Goal: Task Accomplishment & Management: Manage account settings

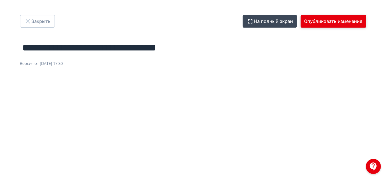
click at [325, 23] on button "Опубликовать изменения" at bounding box center [332, 21] width 65 height 13
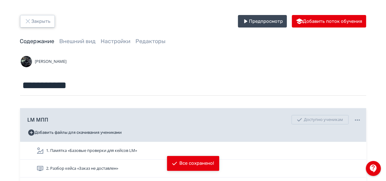
click at [54, 27] on button "Закрыть" at bounding box center [37, 21] width 35 height 13
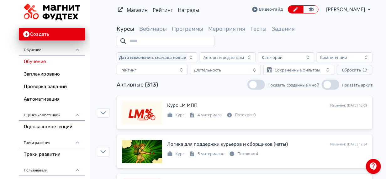
click at [190, 40] on input "search" at bounding box center [166, 41] width 98 height 10
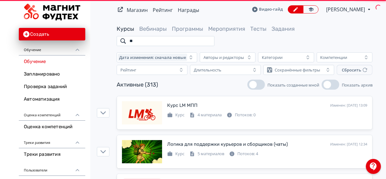
type input "*"
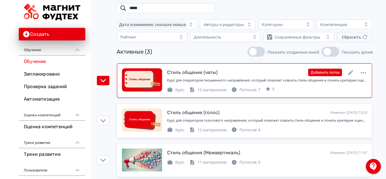
scroll to position [33, 0]
type input "*****"
click at [350, 73] on icon at bounding box center [350, 72] width 5 height 5
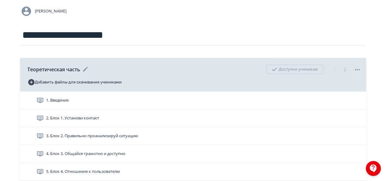
scroll to position [51, 0]
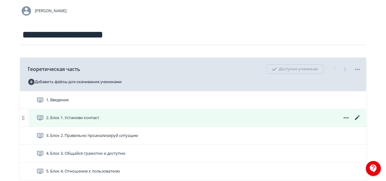
click at [158, 122] on div "2. Блок 1. Установи контакт" at bounding box center [197, 118] width 337 height 18
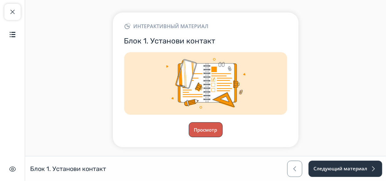
click at [209, 127] on button "Просмотр" at bounding box center [206, 129] width 34 height 15
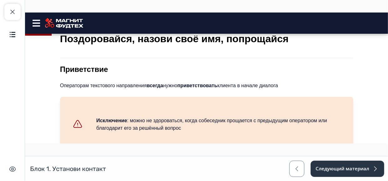
scroll to position [225, 0]
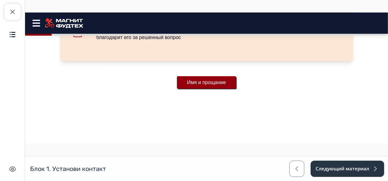
click at [206, 88] on button "Имя и прощание" at bounding box center [206, 82] width 59 height 13
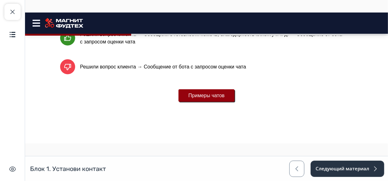
click at [217, 94] on button "Примеры чатов" at bounding box center [206, 95] width 56 height 13
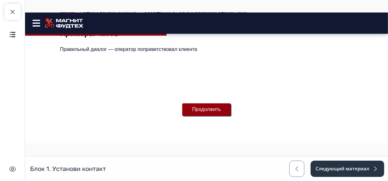
scroll to position [569, 0]
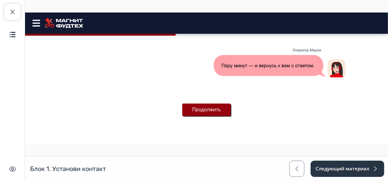
click at [218, 109] on button "Продолжить" at bounding box center [206, 109] width 49 height 13
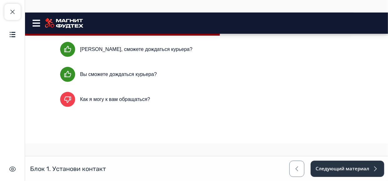
scroll to position [182, 0]
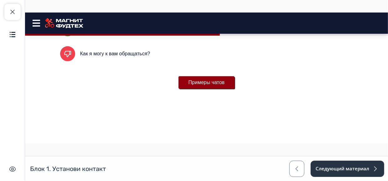
click at [212, 82] on button "Примеры чатов" at bounding box center [206, 82] width 56 height 13
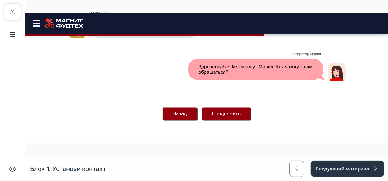
click at [226, 118] on button "Продолжить" at bounding box center [226, 113] width 49 height 13
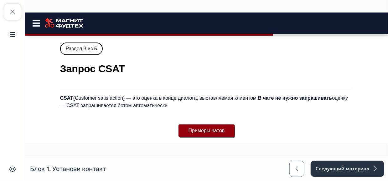
scroll to position [48, 0]
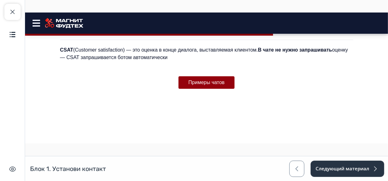
click at [214, 91] on div "Раздел 3 из 5 Запрос CSAT CSAT (Customer satisfaction) — это оценка в конце диа…" at bounding box center [206, 59] width 293 height 130
click at [212, 80] on button "Примеры чатов" at bounding box center [206, 82] width 56 height 13
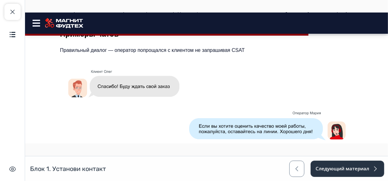
scroll to position [88, 0]
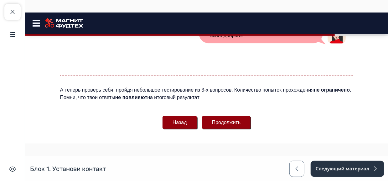
click at [232, 121] on button "Продолжить" at bounding box center [226, 122] width 49 height 13
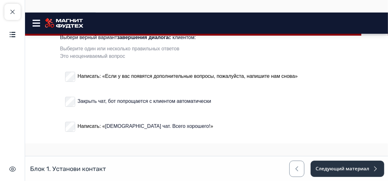
scroll to position [474, 0]
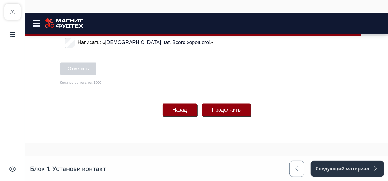
click at [204, 105] on button "Продолжить" at bounding box center [226, 110] width 49 height 13
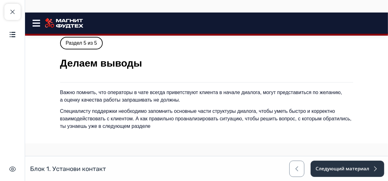
scroll to position [0, 0]
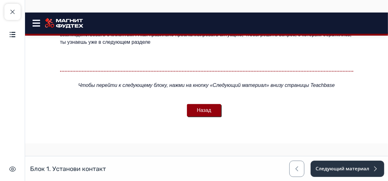
click at [208, 108] on button "Назад" at bounding box center [204, 110] width 34 height 13
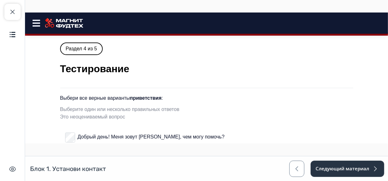
click at [36, 22] on icon at bounding box center [36, 22] width 8 height 7
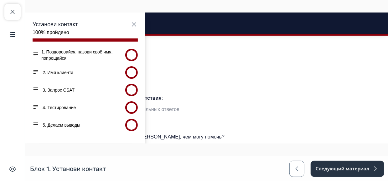
click at [61, 71] on button "2. Имя клиента" at bounding box center [57, 72] width 31 height 6
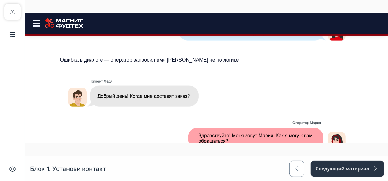
scroll to position [321, 0]
click at [199, 95] on img at bounding box center [206, 115] width 293 height 88
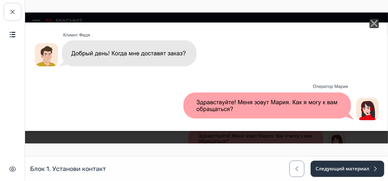
click at [371, 22] on line "Close" at bounding box center [374, 23] width 6 height 6
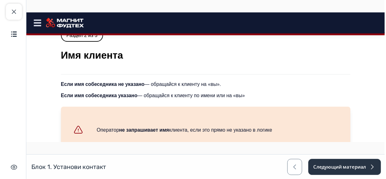
scroll to position [0, 0]
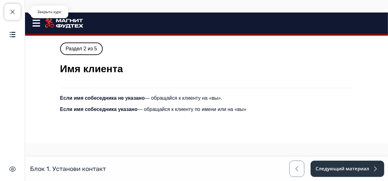
click at [19, 13] on button "Закрыть курс" at bounding box center [12, 12] width 16 height 16
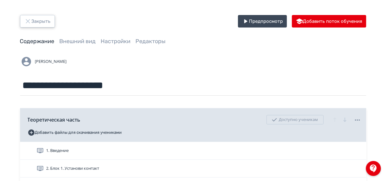
click at [33, 21] on button "Закрыть" at bounding box center [37, 21] width 35 height 13
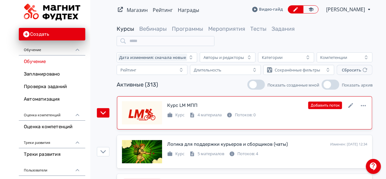
scroll to position [26, 0]
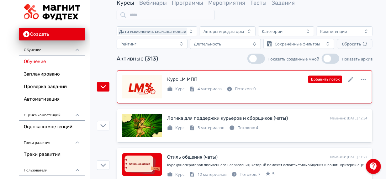
click at [213, 89] on div "4 материала" at bounding box center [205, 89] width 32 height 6
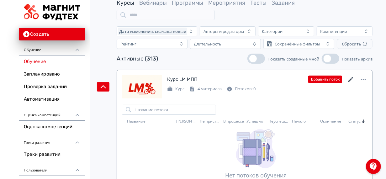
click at [352, 79] on icon at bounding box center [351, 80] width 8 height 8
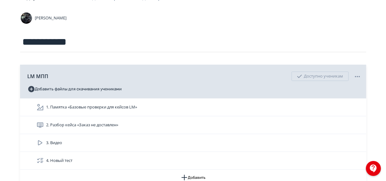
scroll to position [44, 0]
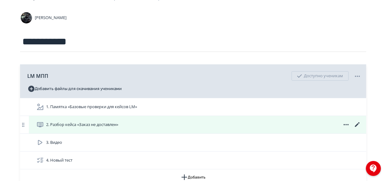
click at [359, 123] on icon at bounding box center [356, 124] width 5 height 5
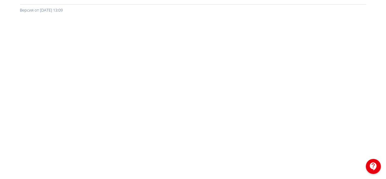
scroll to position [59, 0]
click at [373, 95] on div at bounding box center [193, 149] width 386 height 282
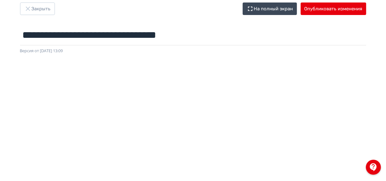
scroll to position [0, 0]
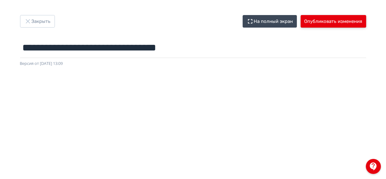
click at [320, 20] on button "Опубликовать изменения" at bounding box center [332, 21] width 65 height 13
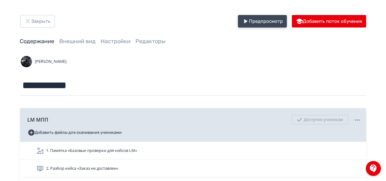
click at [265, 20] on button "Предпросмотр" at bounding box center [262, 21] width 49 height 13
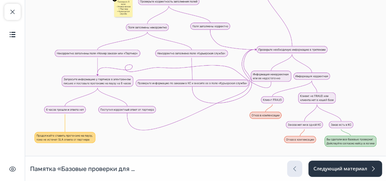
scroll to position [108, 0]
click at [342, 166] on button "Следующий материал" at bounding box center [345, 169] width 74 height 16
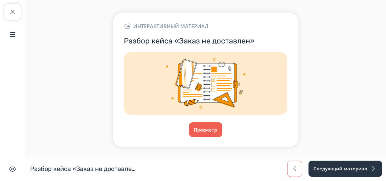
click at [293, 171] on span "button" at bounding box center [295, 169] width 8 height 8
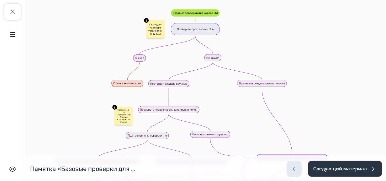
click at [331, 173] on button "Следующий материал" at bounding box center [345, 169] width 74 height 16
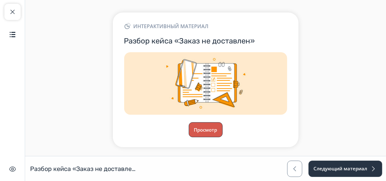
click at [207, 132] on button "Просмотр" at bounding box center [206, 129] width 34 height 15
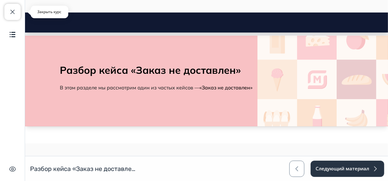
click at [18, 18] on button "Закрыть курс" at bounding box center [12, 12] width 16 height 16
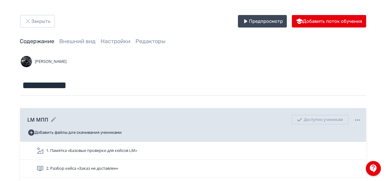
scroll to position [65, 0]
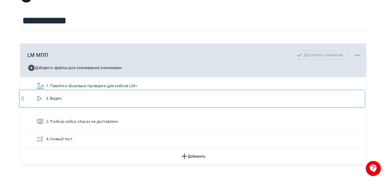
drag, startPoint x: 318, startPoint y: 121, endPoint x: 319, endPoint y: 94, distance: 26.3
click at [319, 94] on div "1. Памятка «Базовые проверки для кейсов LM» 2. Разбор кейса «Заказ не доставлен…" at bounding box center [193, 112] width 346 height 71
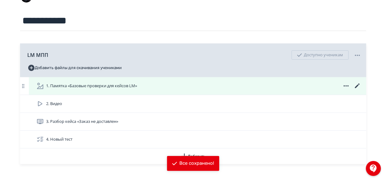
click at [274, 87] on div "1. Памятка «Базовые проверки для кейсов LM»" at bounding box center [198, 86] width 325 height 8
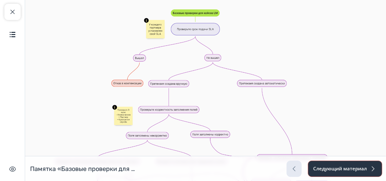
click at [351, 173] on button "Следующий материал" at bounding box center [345, 169] width 74 height 16
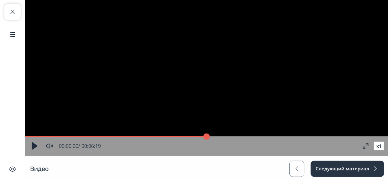
click at [179, 75] on video "Video Player" at bounding box center [206, 78] width 363 height 156
click at [209, 69] on video "Video Player" at bounding box center [206, 78] width 363 height 156
click at [16, 14] on button "Закрыть курс" at bounding box center [12, 12] width 16 height 16
type input "*"
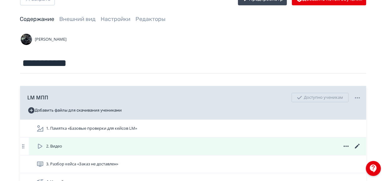
scroll to position [48, 0]
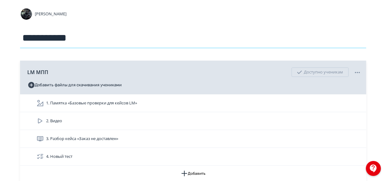
click at [211, 38] on input "**********" at bounding box center [193, 38] width 346 height 20
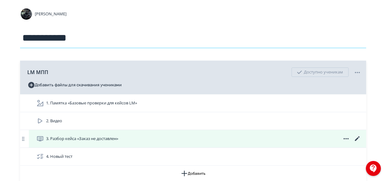
click at [241, 139] on div "3. Разбор кейса «Заказ не доставлен»" at bounding box center [198, 139] width 325 height 8
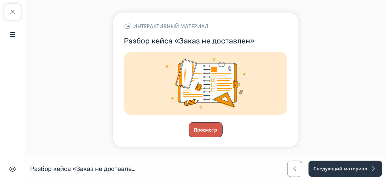
click at [209, 131] on button "Просмотр" at bounding box center [206, 129] width 34 height 15
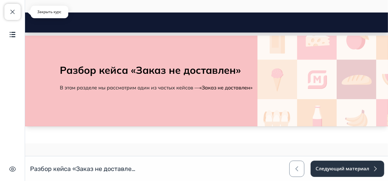
click at [17, 10] on button "Закрыть курс" at bounding box center [12, 12] width 16 height 16
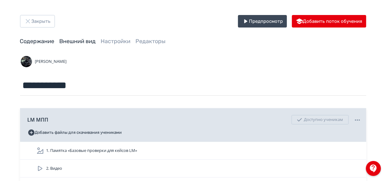
click at [75, 41] on link "Внешний вид" at bounding box center [78, 41] width 36 height 7
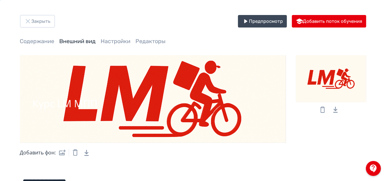
click at [86, 154] on icon "Download Link" at bounding box center [86, 153] width 4 height 6
click at [41, 42] on link "Содержание" at bounding box center [37, 41] width 34 height 7
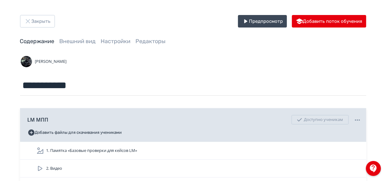
scroll to position [70, 0]
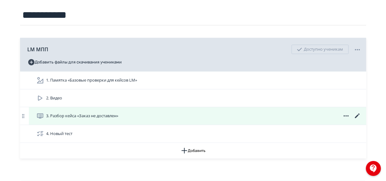
click at [275, 113] on div "3. Разбор кейса «Заказ не доставлен»" at bounding box center [198, 116] width 325 height 8
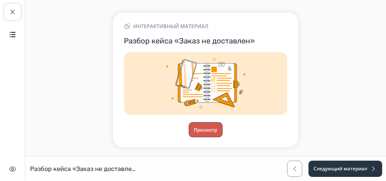
click at [210, 126] on button "Просмотр" at bounding box center [206, 129] width 34 height 15
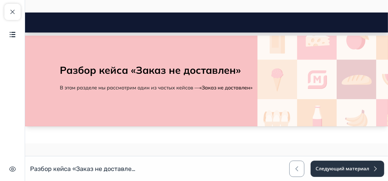
click at [314, 72] on h2 "Разбор кейса «Заказ не доставлен»" at bounding box center [206, 70] width 293 height 13
click at [15, 15] on span "button" at bounding box center [13, 12] width 8 height 8
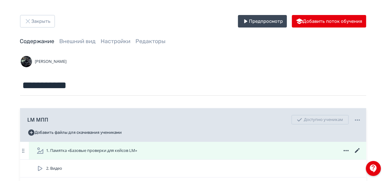
scroll to position [42, 0]
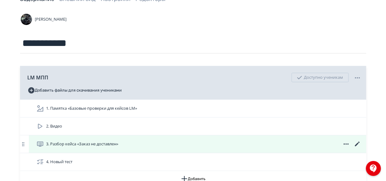
click at [355, 144] on icon at bounding box center [357, 145] width 8 height 8
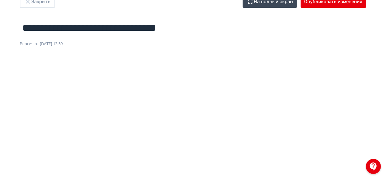
scroll to position [1, 0]
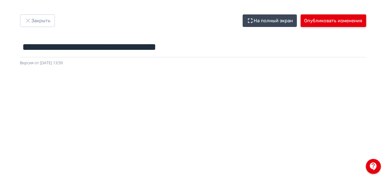
click at [336, 20] on button "Опубликовать изменения" at bounding box center [332, 20] width 65 height 13
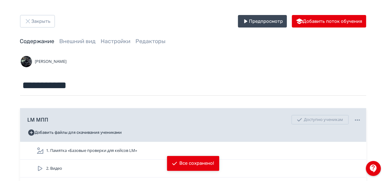
scroll to position [56, 0]
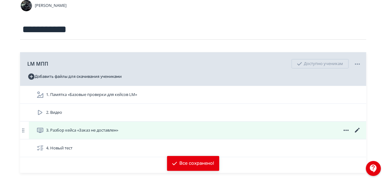
click at [118, 129] on span "3. Разбор кейса «Заказ не доставлен»" at bounding box center [82, 130] width 72 height 6
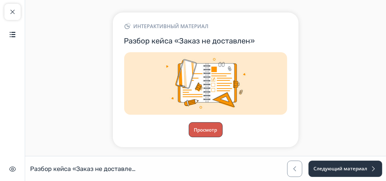
click at [202, 132] on button "Просмотр" at bounding box center [206, 129] width 34 height 15
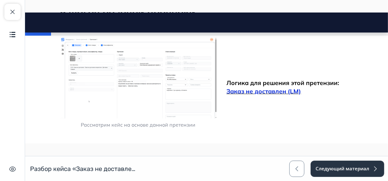
scroll to position [144, 0]
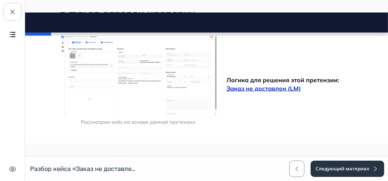
click at [168, 81] on img at bounding box center [138, 74] width 157 height 81
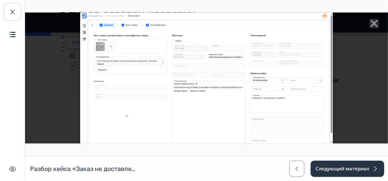
click at [371, 21] on icon "Close" at bounding box center [373, 22] width 9 height 9
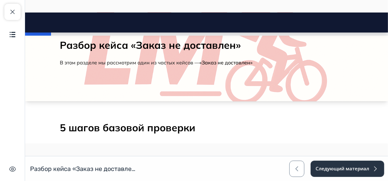
scroll to position [23, 0]
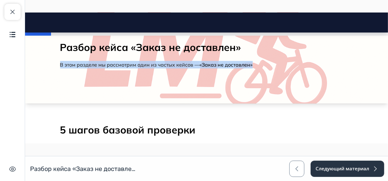
drag, startPoint x: 56, startPoint y: 64, endPoint x: 257, endPoint y: 66, distance: 200.5
click at [257, 66] on div "Разбор кейса «Заказ не доставлен» В этом разделе мы рассмотрим один из частых к…" at bounding box center [206, 56] width 313 height 51
click at [257, 66] on p "В этом разделе мы рассмотрим один из частых кейсов — «Заказ не доставлен»" at bounding box center [206, 65] width 293 height 8
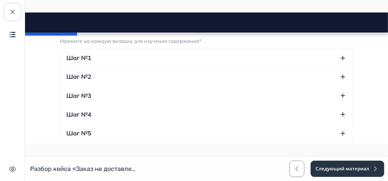
scroll to position [242, 0]
click at [185, 58] on button "Шаг №1" at bounding box center [206, 58] width 293 height 18
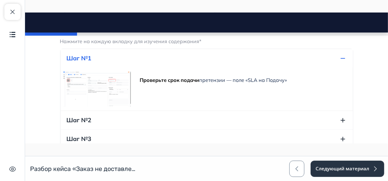
click at [105, 88] on img at bounding box center [97, 89] width 68 height 38
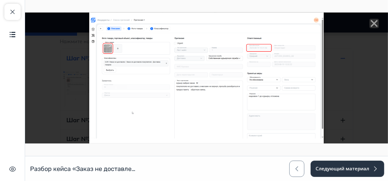
click at [371, 26] on icon "Close" at bounding box center [373, 22] width 9 height 9
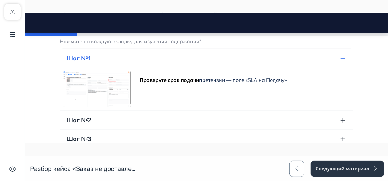
click at [125, 121] on button "Шаг №2" at bounding box center [206, 120] width 293 height 18
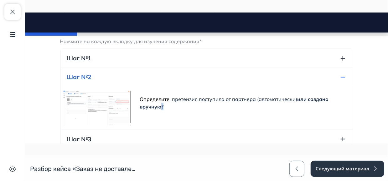
drag, startPoint x: 158, startPoint y: 107, endPoint x: 167, endPoint y: 107, distance: 9.1
click at [167, 107] on p "Определите , претензия поступила от партнера (автоматически) или создана вручну…" at bounding box center [242, 102] width 207 height 15
click at [97, 107] on img at bounding box center [97, 108] width 68 height 38
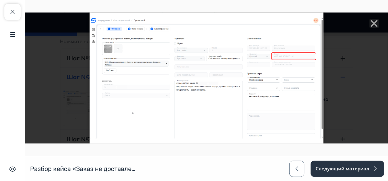
click at [345, 72] on div at bounding box center [206, 77] width 363 height 131
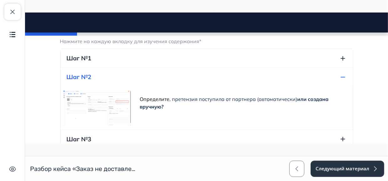
scroll to position [277, 0]
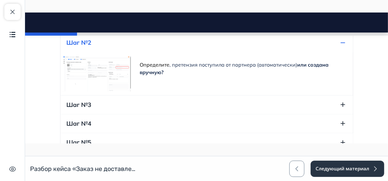
click at [160, 103] on button "Шаг №3" at bounding box center [206, 105] width 293 height 18
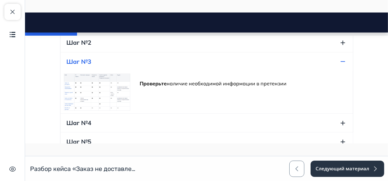
click at [96, 93] on img at bounding box center [97, 92] width 68 height 38
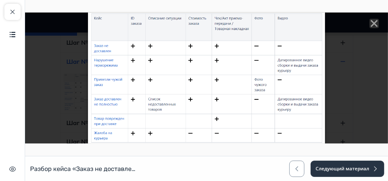
click at [369, 22] on icon "Close" at bounding box center [373, 22] width 9 height 9
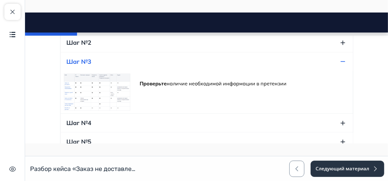
click at [192, 117] on button "Шаг №4" at bounding box center [206, 123] width 293 height 18
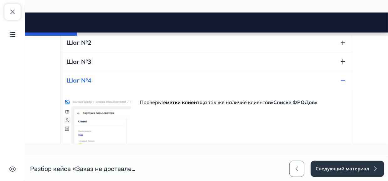
click at [98, 123] on img at bounding box center [97, 168] width 68 height 152
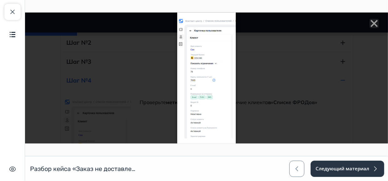
click at [292, 101] on div at bounding box center [206, 77] width 363 height 131
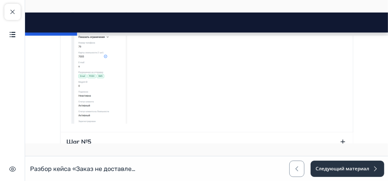
scroll to position [437, 0]
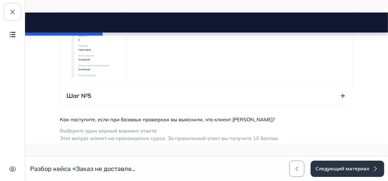
click at [172, 93] on button "Шаг №5" at bounding box center [206, 95] width 293 height 18
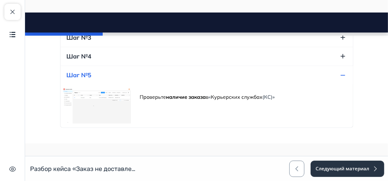
scroll to position [300, 0]
click at [98, 108] on img at bounding box center [97, 106] width 68 height 38
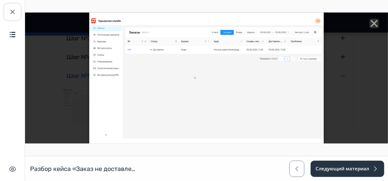
click at [371, 25] on line "Close" at bounding box center [374, 23] width 6 height 6
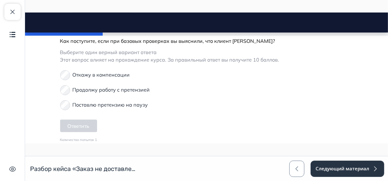
scroll to position [404, 0]
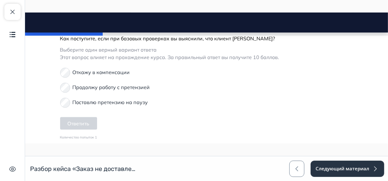
click at [101, 85] on p "Продолжу работу с претензией" at bounding box center [110, 87] width 77 height 8
click at [76, 118] on button "Ответить" at bounding box center [78, 123] width 37 height 13
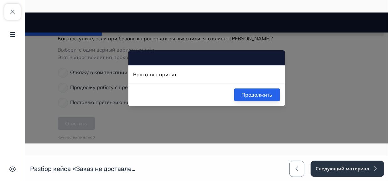
click at [246, 96] on button "Продолжить" at bounding box center [257, 94] width 46 height 13
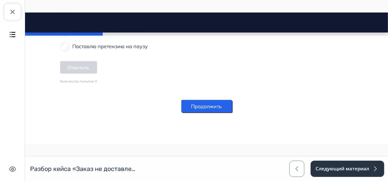
scroll to position [460, 0]
click at [209, 109] on button "Продолжить" at bounding box center [206, 106] width 51 height 13
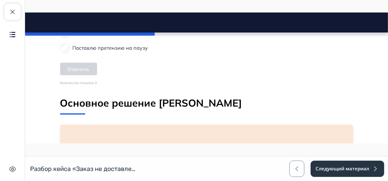
scroll to position [387, 0]
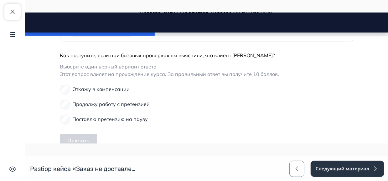
click at [63, 89] on label "Откажу в компенсации" at bounding box center [95, 88] width 70 height 15
click at [84, 106] on p "Продолжу работу с претензией" at bounding box center [110, 104] width 77 height 8
click at [66, 86] on label "Откажу в компенсации" at bounding box center [95, 88] width 70 height 15
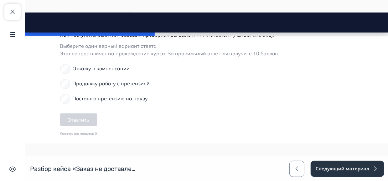
scroll to position [408, 0]
drag, startPoint x: 163, startPoint y: 55, endPoint x: 272, endPoint y: 51, distance: 108.8
click at [272, 51] on p "Выберите один верный вариант ответа Этот вопрос влияет на прохождение курса. За…" at bounding box center [206, 49] width 293 height 15
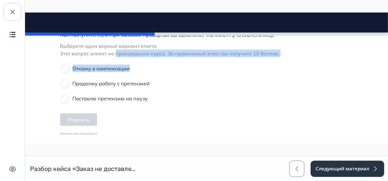
drag, startPoint x: 69, startPoint y: 53, endPoint x: 166, endPoint y: 57, distance: 97.2
click at [166, 57] on div "Как поступите, если при базовых проверках вы выяснили, что клиент [PERSON_NAME]…" at bounding box center [206, 84] width 293 height 107
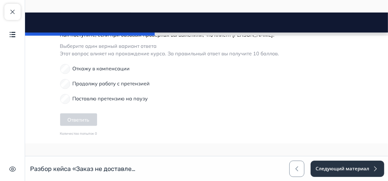
scroll to position [464, 0]
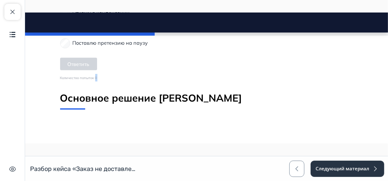
drag, startPoint x: 93, startPoint y: 77, endPoint x: 97, endPoint y: 77, distance: 4.7
click at [97, 77] on div "Количество попыток 0" at bounding box center [206, 78] width 293 height 8
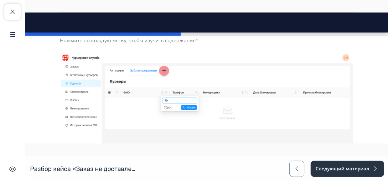
scroll to position [618, 0]
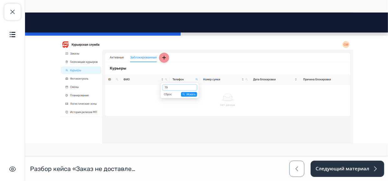
click at [162, 57] on icon at bounding box center [164, 57] width 4 height 4
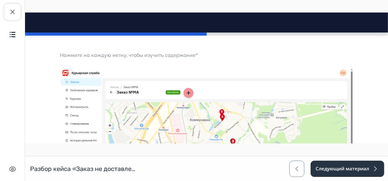
scroll to position [774, 0]
click at [187, 92] on icon at bounding box center [188, 93] width 6 height 6
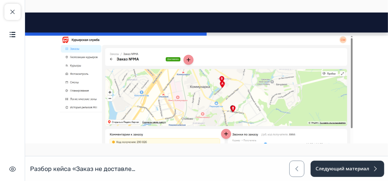
scroll to position [836, 0]
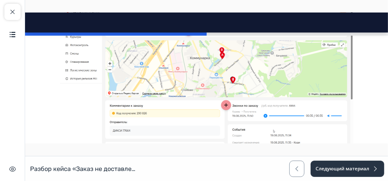
click at [225, 102] on icon at bounding box center [226, 105] width 6 height 6
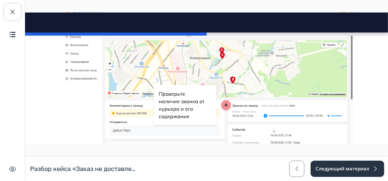
click at [224, 103] on icon at bounding box center [226, 105] width 6 height 6
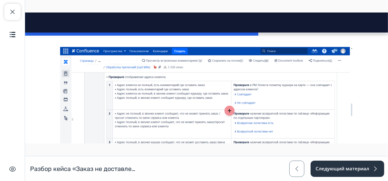
scroll to position [1088, 0]
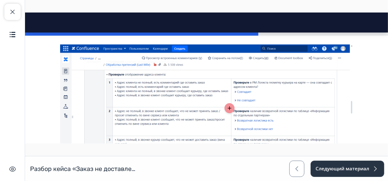
click at [228, 108] on icon at bounding box center [229, 108] width 6 height 6
click at [229, 106] on icon at bounding box center [229, 108] width 6 height 6
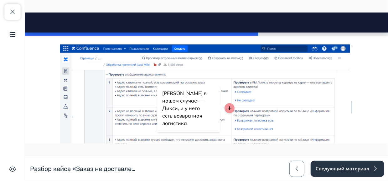
click at [229, 106] on icon at bounding box center [229, 108] width 6 height 6
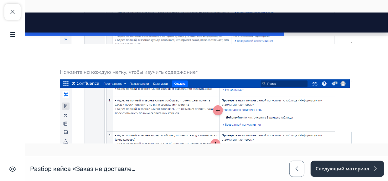
scroll to position [1256, 0]
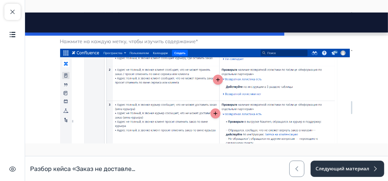
click at [215, 81] on icon at bounding box center [218, 79] width 6 height 6
click at [213, 112] on icon at bounding box center [215, 114] width 4 height 4
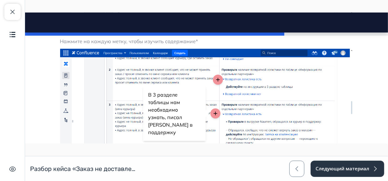
click at [213, 112] on icon at bounding box center [215, 114] width 4 height 4
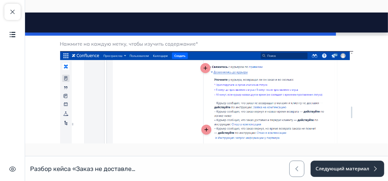
scroll to position [1459, 0]
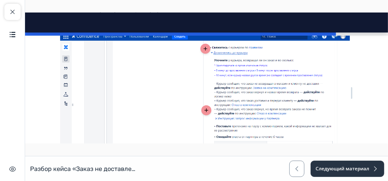
click at [204, 48] on icon at bounding box center [205, 48] width 6 height 6
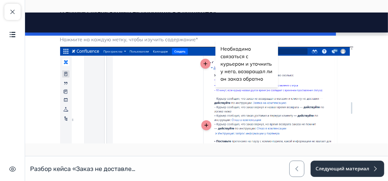
scroll to position [1449, 0]
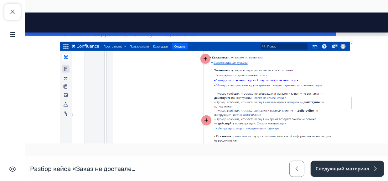
click at [205, 118] on icon at bounding box center [206, 120] width 6 height 6
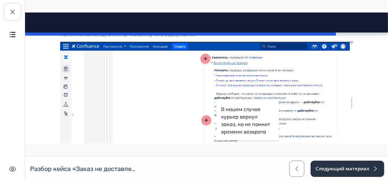
click at [205, 118] on icon at bounding box center [206, 120] width 6 height 6
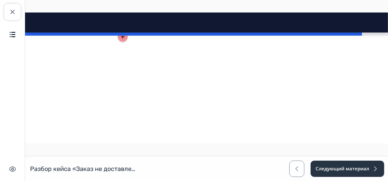
scroll to position [1616, 0]
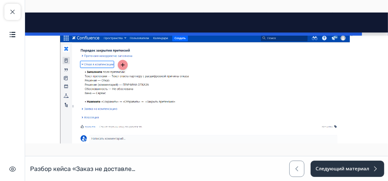
click at [119, 62] on icon at bounding box center [122, 65] width 6 height 6
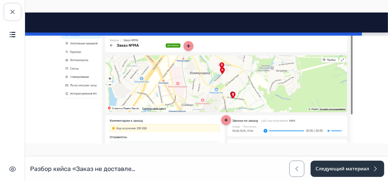
scroll to position [822, 0]
click at [186, 46] on icon at bounding box center [188, 46] width 4 height 4
click at [221, 118] on div at bounding box center [226, 119] width 10 height 10
click at [223, 117] on icon at bounding box center [226, 119] width 6 height 6
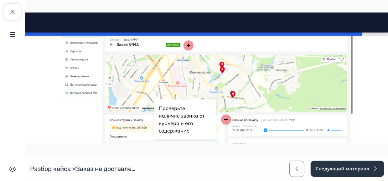
click at [223, 117] on icon at bounding box center [226, 119] width 6 height 6
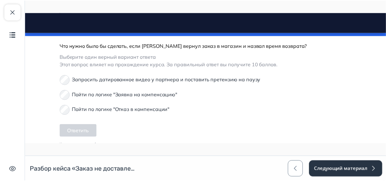
scroll to position [1755, 0]
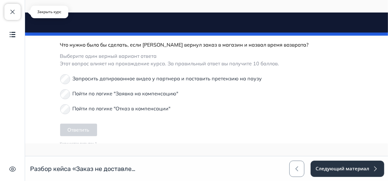
click at [20, 16] on button "Закрыть курс" at bounding box center [12, 12] width 16 height 16
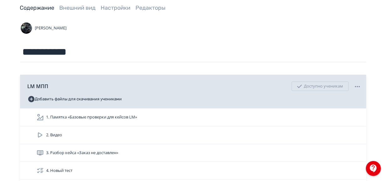
scroll to position [34, 0]
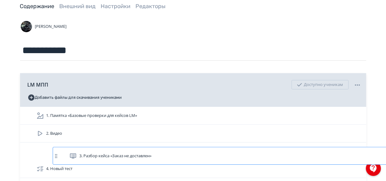
drag, startPoint x: 144, startPoint y: 153, endPoint x: 195, endPoint y: 154, distance: 50.4
click at [195, 154] on div "1. Памятка «Базовые проверки для кейсов LM» 2. Видео 3. Разбор кейса «Заказ не …" at bounding box center [193, 142] width 346 height 71
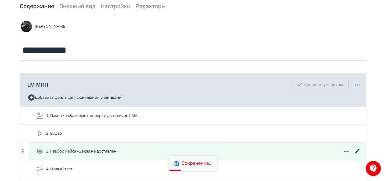
scroll to position [38, 0]
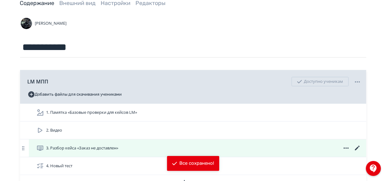
click at [356, 148] on icon at bounding box center [356, 148] width 5 height 5
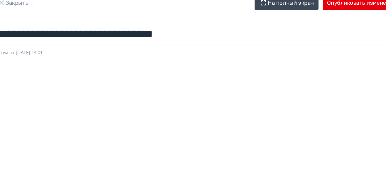
scroll to position [0, 0]
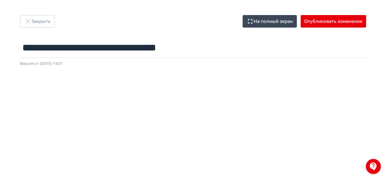
click at [333, 26] on button "Опубликовать изменения" at bounding box center [332, 21] width 65 height 13
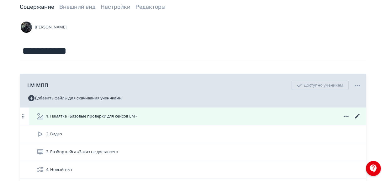
scroll to position [59, 0]
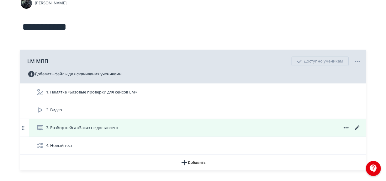
click at [358, 127] on icon at bounding box center [357, 128] width 8 height 8
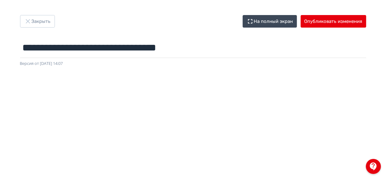
click at [215, 61] on div "Версия от [DATE] 14:07" at bounding box center [193, 63] width 346 height 6
click at [336, 17] on button "Опубликовать изменения" at bounding box center [332, 21] width 65 height 13
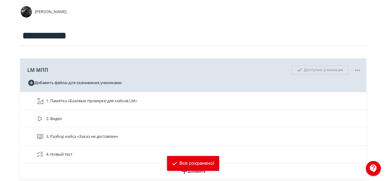
scroll to position [50, 0]
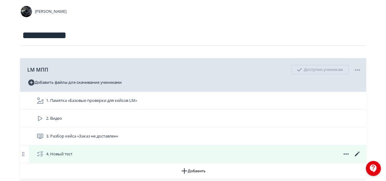
click at [356, 154] on icon at bounding box center [357, 155] width 8 height 8
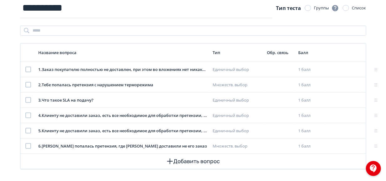
scroll to position [10, 0]
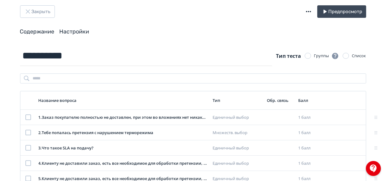
click at [78, 31] on link "Настройки" at bounding box center [75, 31] width 30 height 7
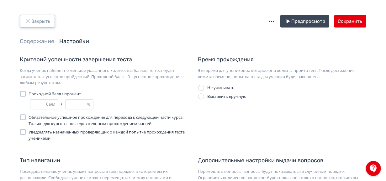
click at [41, 26] on button "Закрыть" at bounding box center [37, 21] width 35 height 13
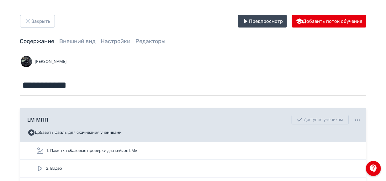
scroll to position [60, 0]
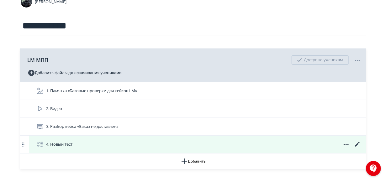
click at [356, 145] on icon at bounding box center [356, 144] width 5 height 5
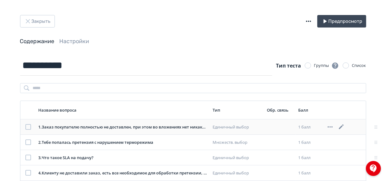
click at [342, 127] on icon at bounding box center [341, 127] width 5 height 5
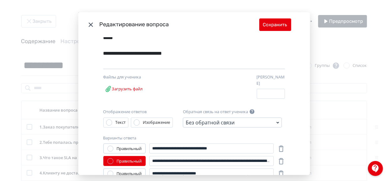
scroll to position [37, 0]
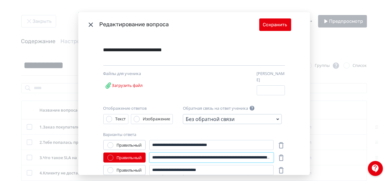
click at [190, 158] on input "**********" at bounding box center [211, 158] width 124 height 10
click at [206, 87] on div "Modal" at bounding box center [216, 83] width 72 height 25
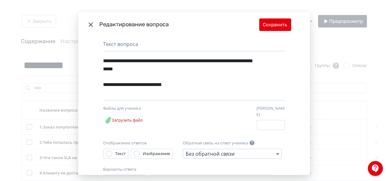
scroll to position [0, 0]
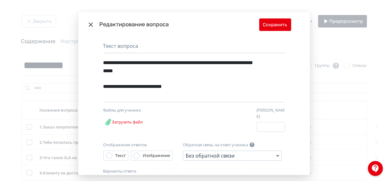
click at [329, 62] on div "**********" at bounding box center [194, 90] width 388 height 181
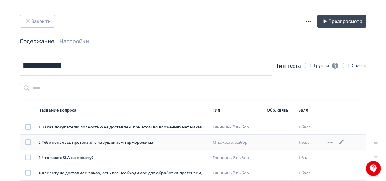
click at [339, 141] on icon at bounding box center [341, 143] width 8 height 8
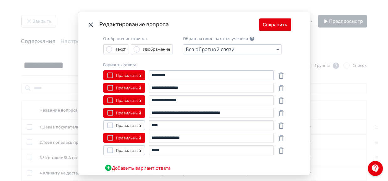
scroll to position [123, 0]
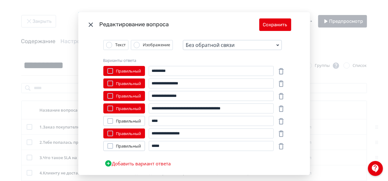
click at [325, 103] on div "**********" at bounding box center [194, 90] width 388 height 181
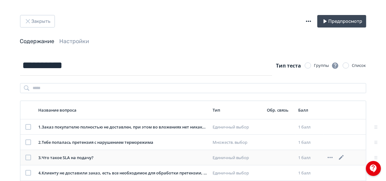
click at [339, 156] on icon at bounding box center [341, 158] width 8 height 8
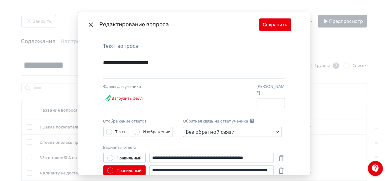
scroll to position [19, 0]
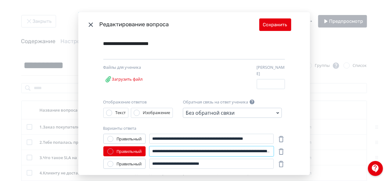
click at [231, 148] on input "**********" at bounding box center [211, 152] width 124 height 10
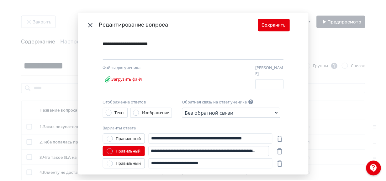
scroll to position [0, 0]
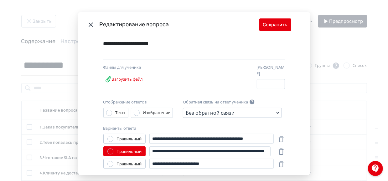
click at [230, 126] on div "Варианты ответа" at bounding box center [194, 129] width 182 height 6
click at [327, 113] on div "**********" at bounding box center [194, 90] width 388 height 181
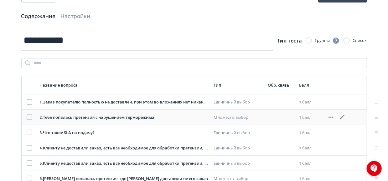
scroll to position [28, 0]
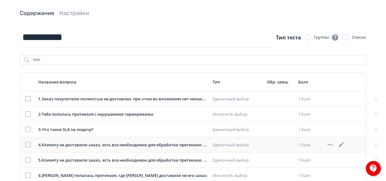
click at [344, 145] on icon at bounding box center [341, 145] width 8 height 8
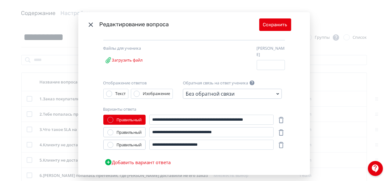
scroll to position [78, 0]
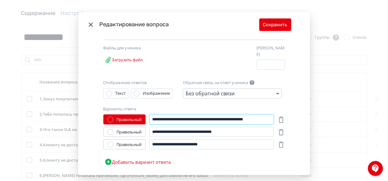
click at [200, 117] on input "**********" at bounding box center [211, 120] width 124 height 10
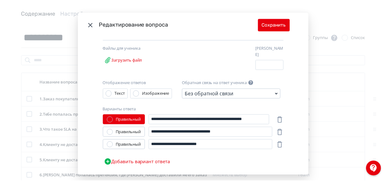
scroll to position [0, 0]
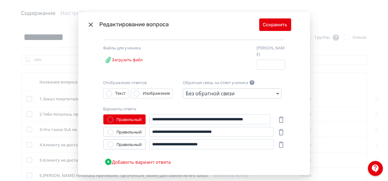
click at [329, 92] on div "**********" at bounding box center [194, 90] width 388 height 181
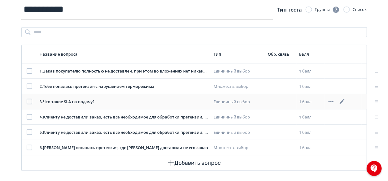
scroll to position [60, 0]
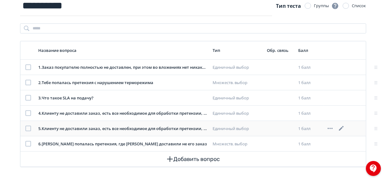
click at [342, 127] on icon at bounding box center [341, 128] width 5 height 5
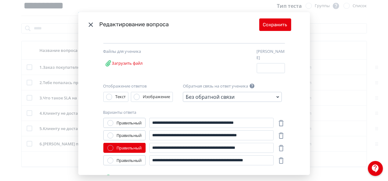
scroll to position [83, 0]
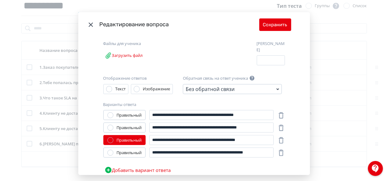
click at [208, 142] on div "**********" at bounding box center [211, 140] width 124 height 10
click at [208, 137] on input "**********" at bounding box center [211, 140] width 124 height 10
click at [243, 130] on div "**********" at bounding box center [194, 143] width 182 height 66
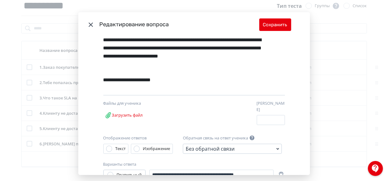
scroll to position [17, 0]
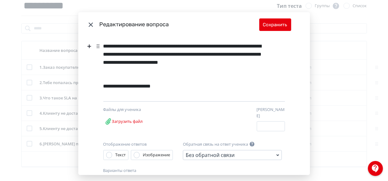
click at [322, 74] on div "**********" at bounding box center [194, 90] width 388 height 181
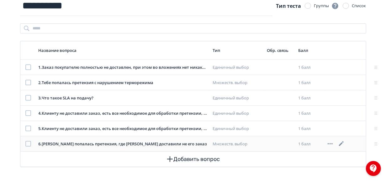
click at [343, 143] on icon at bounding box center [341, 144] width 8 height 8
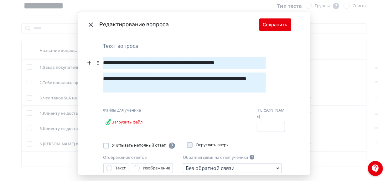
drag, startPoint x: 102, startPoint y: 63, endPoint x: 245, endPoint y: 76, distance: 143.5
click at [245, 76] on div "**********" at bounding box center [184, 79] width 163 height 45
click at [245, 76] on div "**********" at bounding box center [183, 83] width 160 height 20
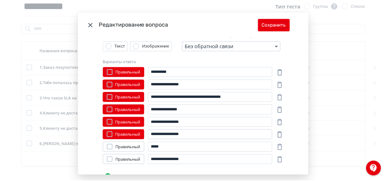
scroll to position [128, 0]
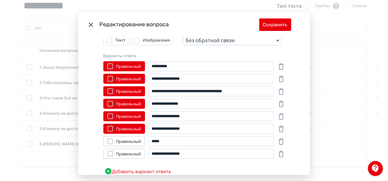
click at [320, 65] on div "**********" at bounding box center [194, 90] width 388 height 181
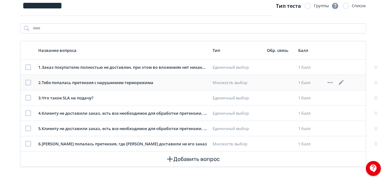
scroll to position [0, 0]
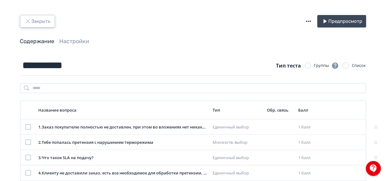
click at [32, 22] on button "Закрыть" at bounding box center [37, 21] width 35 height 13
